Goal: Register for event/course

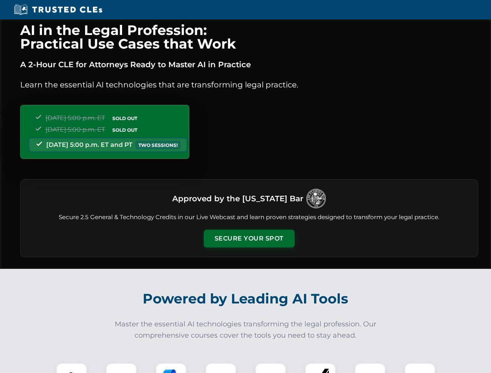
click at [249, 239] on button "Secure Your Spot" at bounding box center [249, 239] width 91 height 18
click at [72, 368] on img at bounding box center [71, 379] width 23 height 23
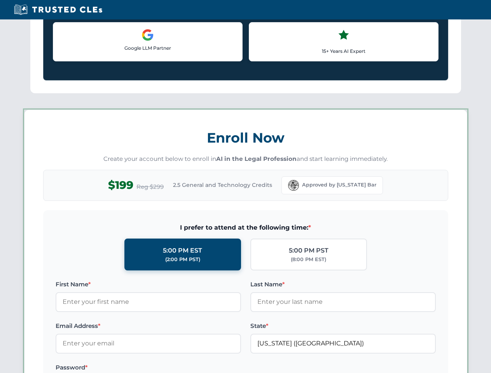
click at [171, 368] on label "Password *" at bounding box center [149, 367] width 186 height 9
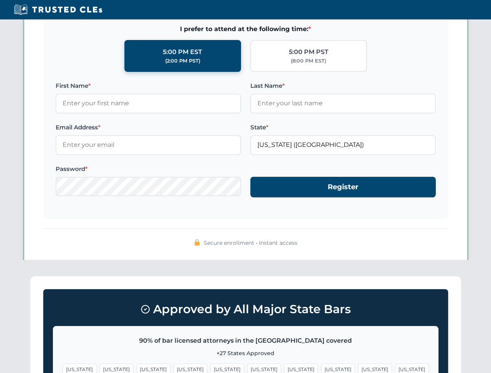
click at [358, 368] on span "[US_STATE]" at bounding box center [375, 369] width 34 height 11
